Goal: Transaction & Acquisition: Subscribe to service/newsletter

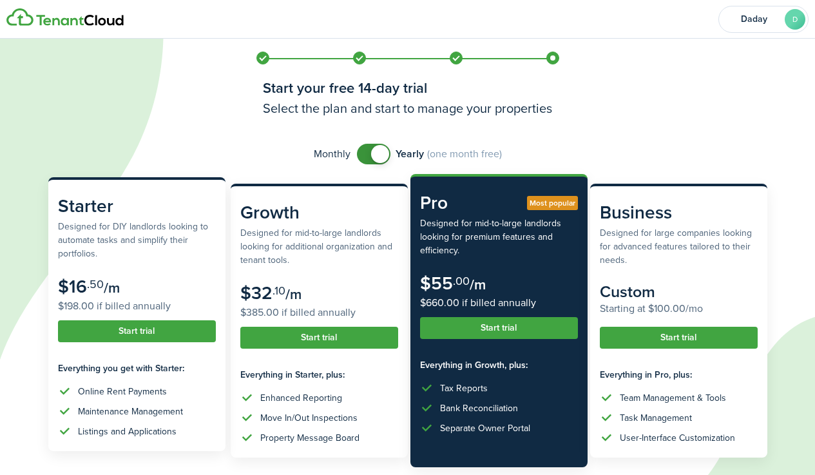
click at [194, 331] on button "Start trial" at bounding box center [137, 331] width 158 height 22
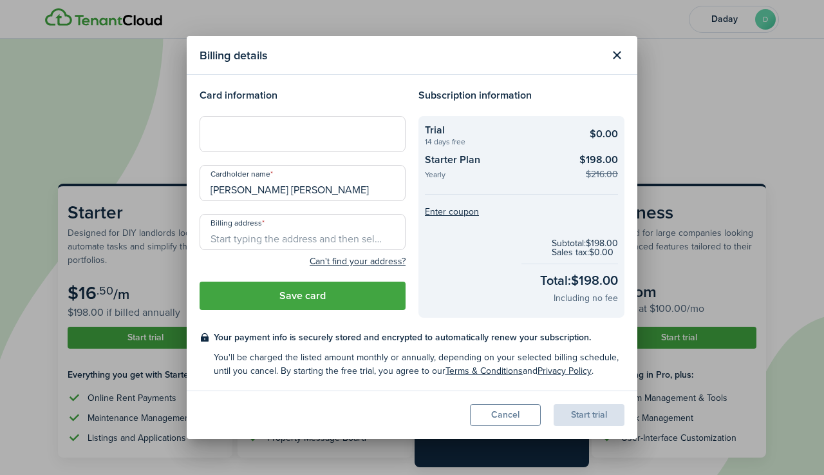
click at [527, 416] on button "Cancel" at bounding box center [505, 415] width 71 height 22
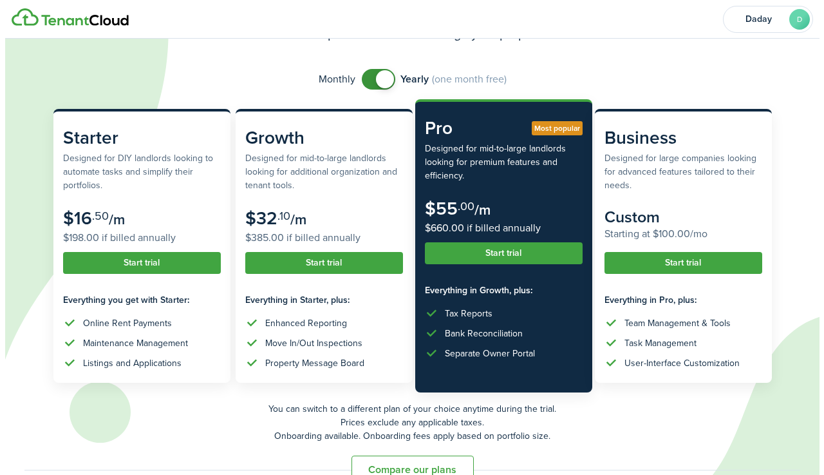
scroll to position [75, 0]
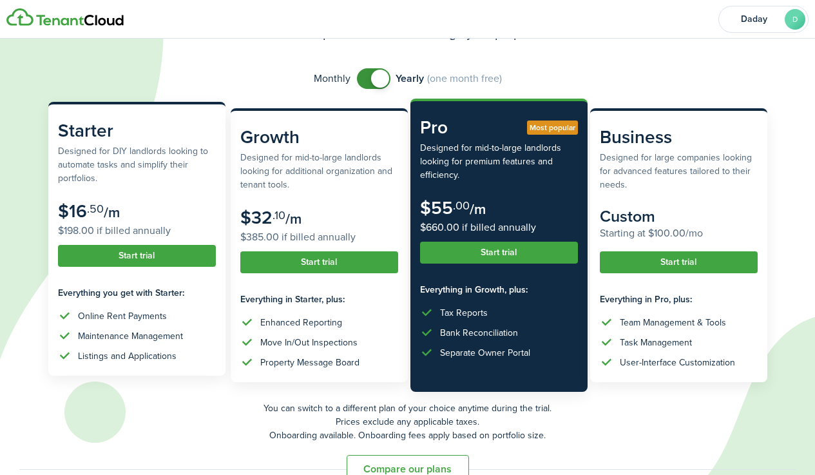
click at [148, 250] on button "Start trial" at bounding box center [137, 256] width 158 height 22
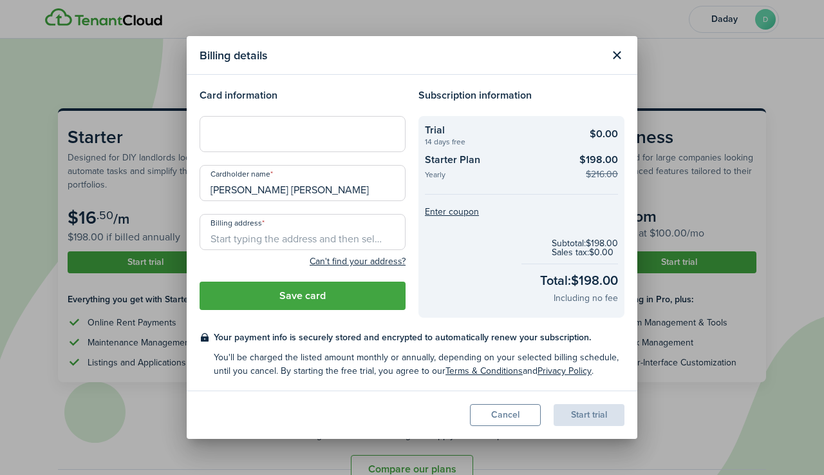
type input "`"
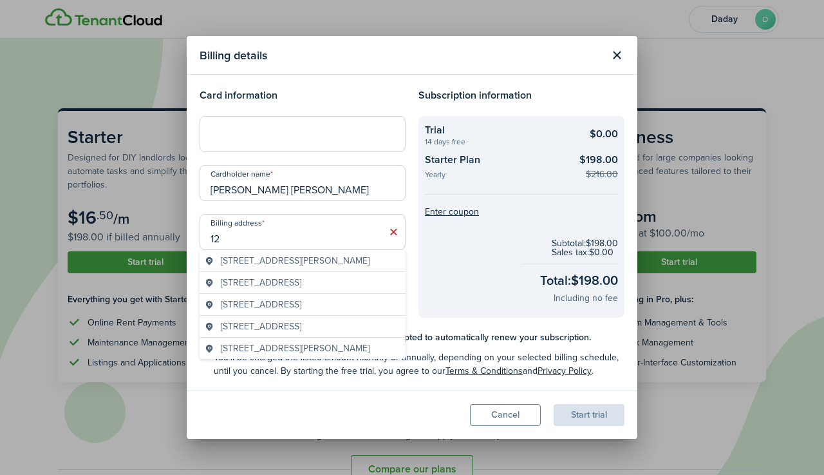
type input "1"
click at [288, 264] on span "[STREET_ADDRESS]" at bounding box center [261, 261] width 80 height 14
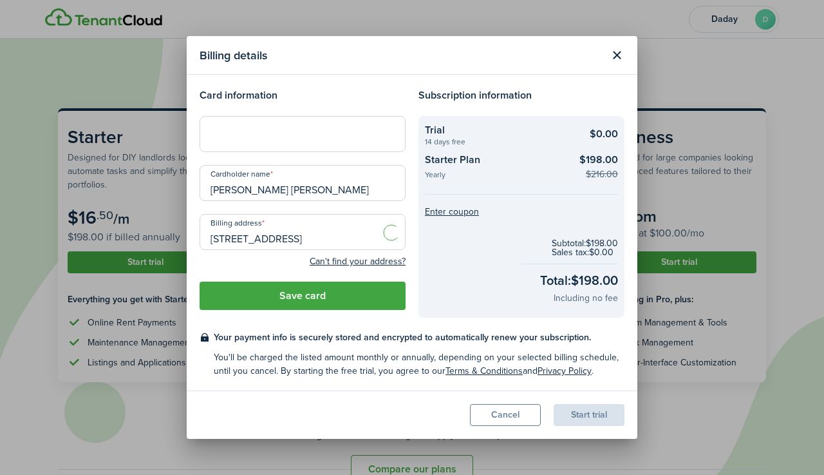
type input "[STREET_ADDRESS]"
click at [372, 294] on button "Save card" at bounding box center [303, 295] width 206 height 28
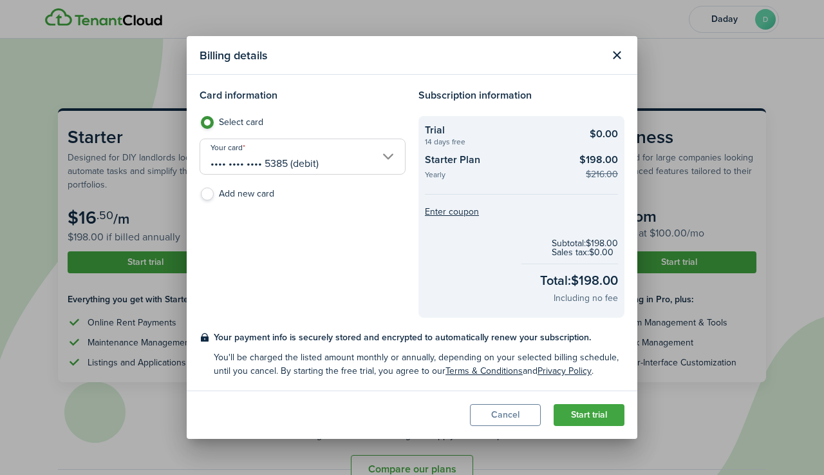
click at [596, 411] on button "Start trial" at bounding box center [589, 415] width 71 height 22
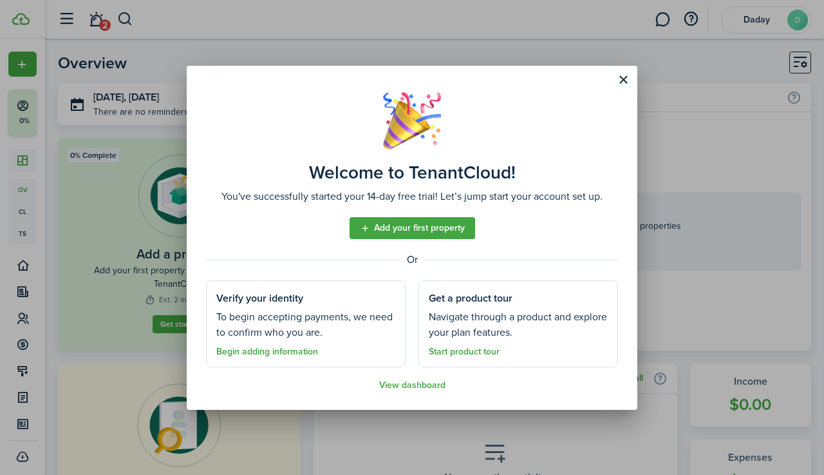
click at [625, 78] on button "Close modal" at bounding box center [623, 80] width 22 height 22
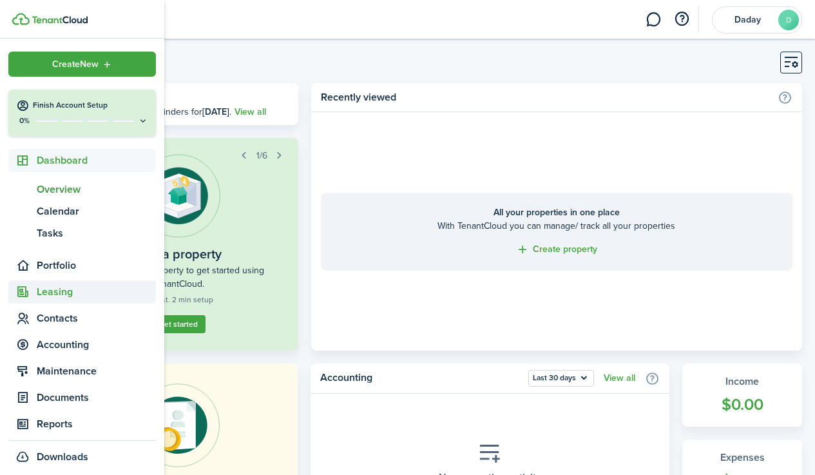
click at [74, 289] on span "Leasing" at bounding box center [96, 291] width 119 height 15
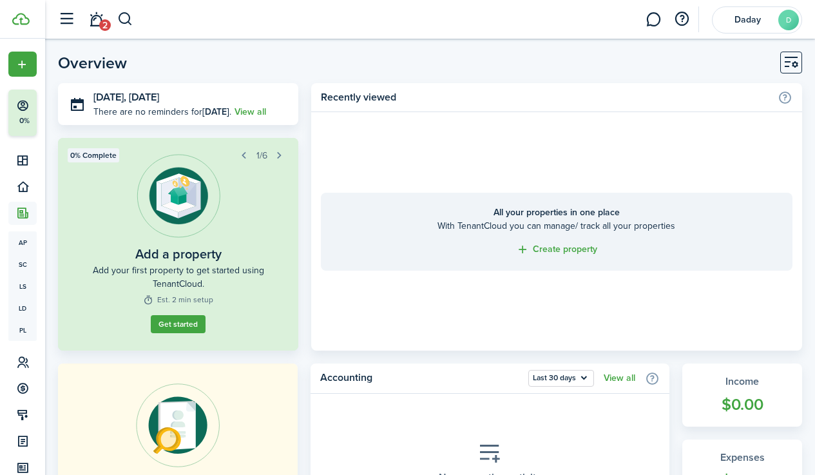
click at [661, 18] on link at bounding box center [653, 19] width 24 height 33
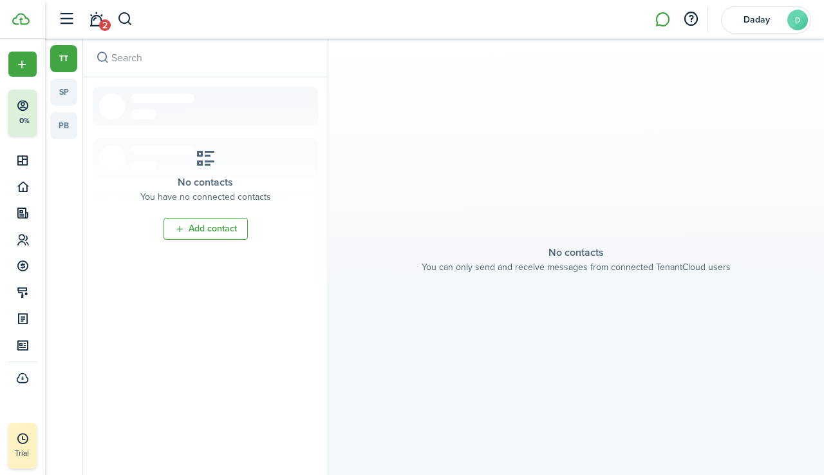
click at [124, 17] on button "button" at bounding box center [125, 19] width 16 height 22
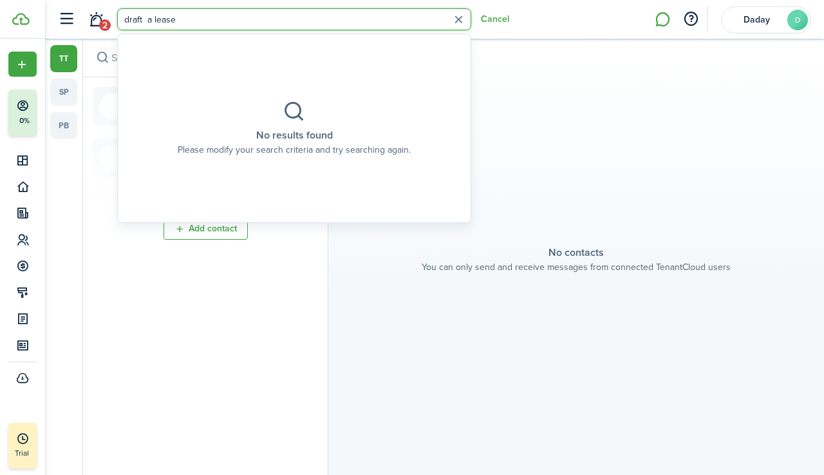
type input "draft a lease"
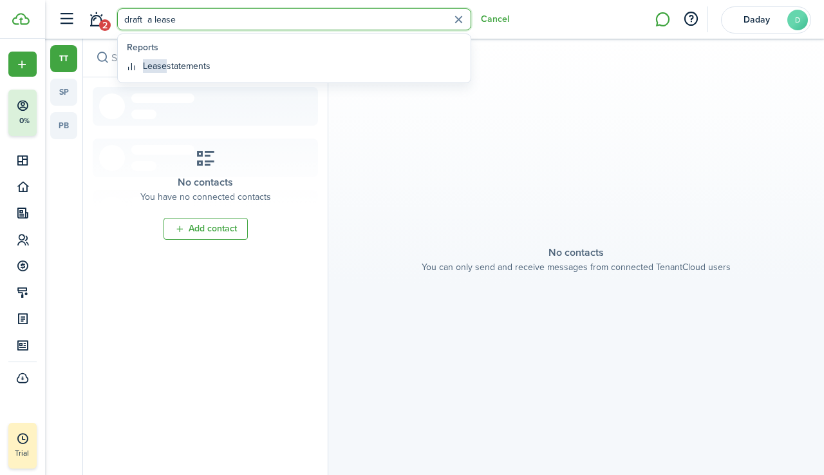
click at [200, 59] on link "Lease statements" at bounding box center [294, 66] width 345 height 20
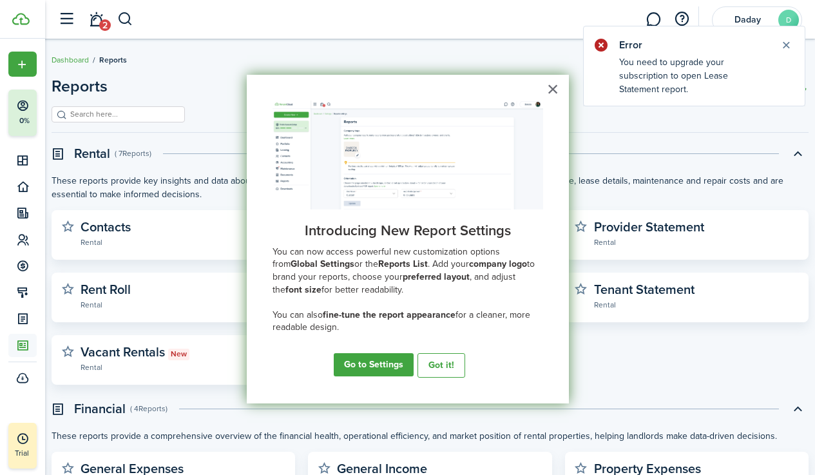
click at [791, 35] on header "Error" at bounding box center [693, 40] width 221 height 28
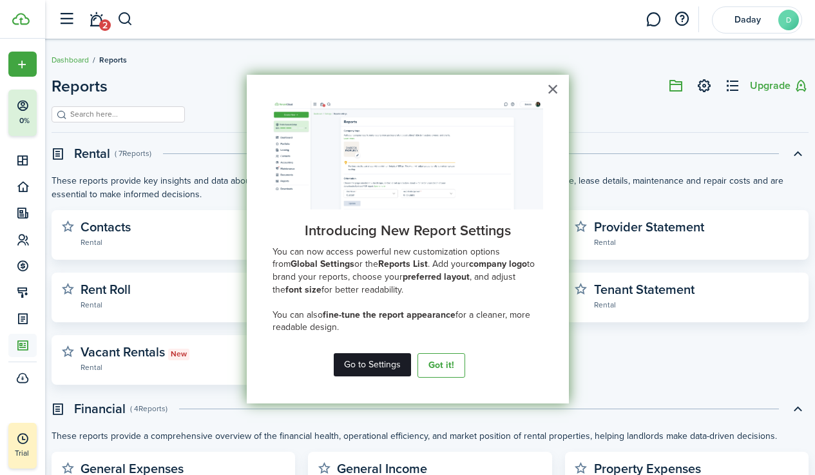
click at [400, 366] on button "Go to Settings" at bounding box center [372, 364] width 77 height 23
